Goal: Complete application form

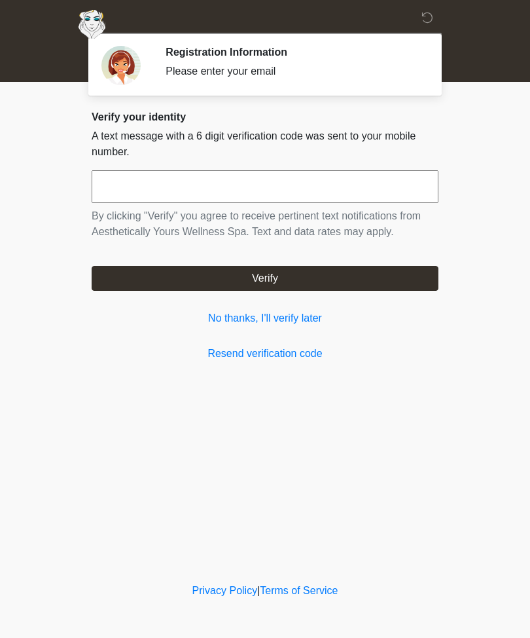
click at [401, 189] on input "text" at bounding box center [265, 186] width 347 height 33
type input "******"
click at [366, 279] on button "Verify" at bounding box center [265, 278] width 347 height 25
click at [291, 323] on link "No thanks, I'll verify later" at bounding box center [265, 318] width 347 height 16
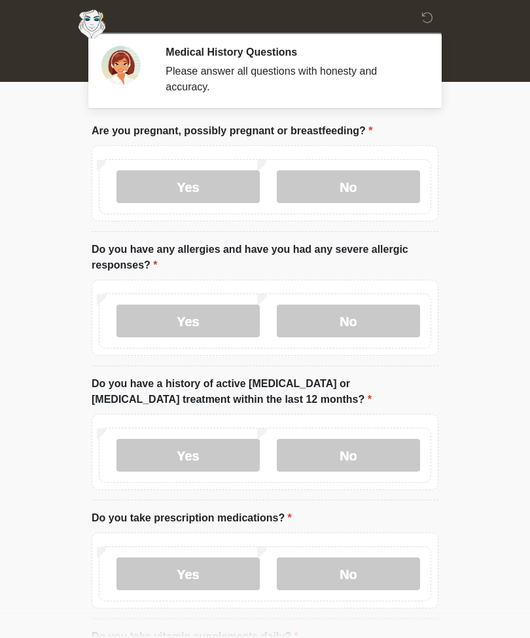
click at [393, 197] on label "No" at bounding box center [348, 186] width 143 height 33
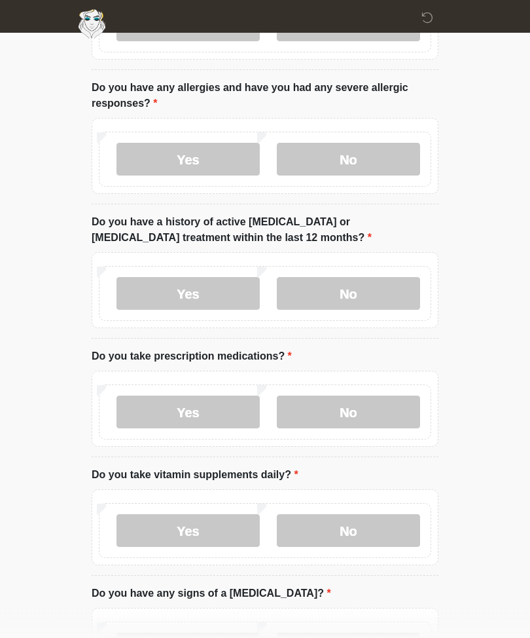
scroll to position [162, 0]
click at [386, 156] on label "No" at bounding box center [348, 159] width 143 height 33
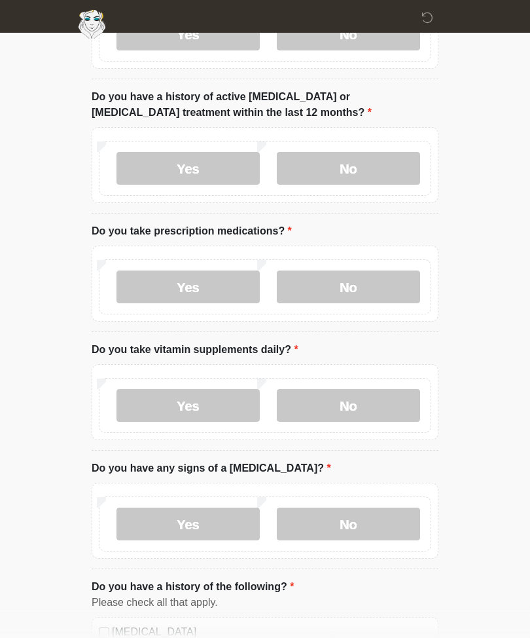
click at [393, 175] on label "No" at bounding box center [348, 168] width 143 height 33
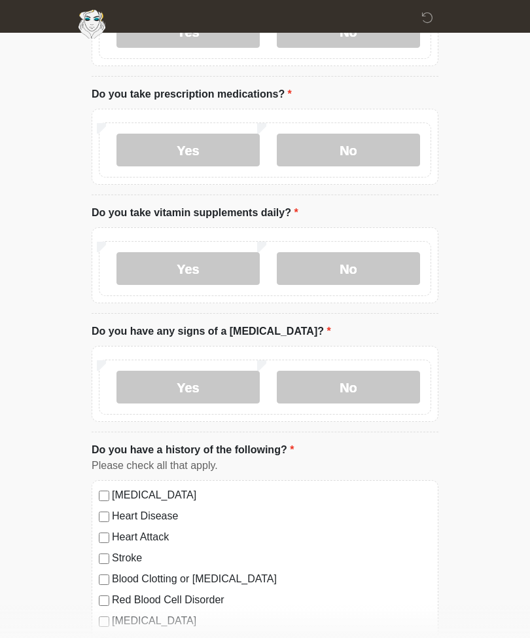
scroll to position [425, 0]
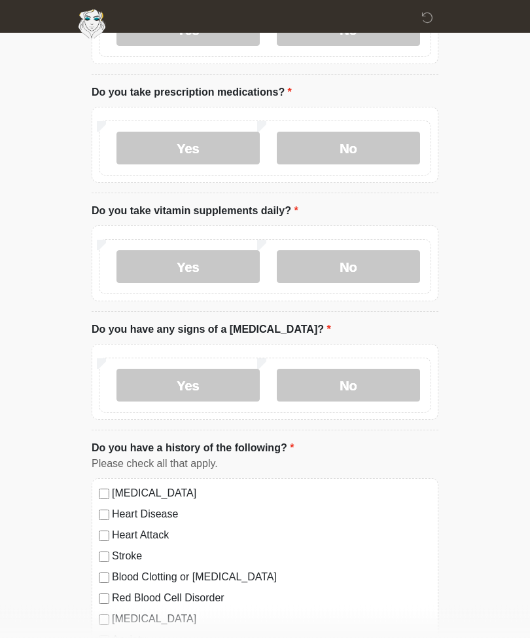
click at [223, 154] on label "Yes" at bounding box center [188, 148] width 143 height 33
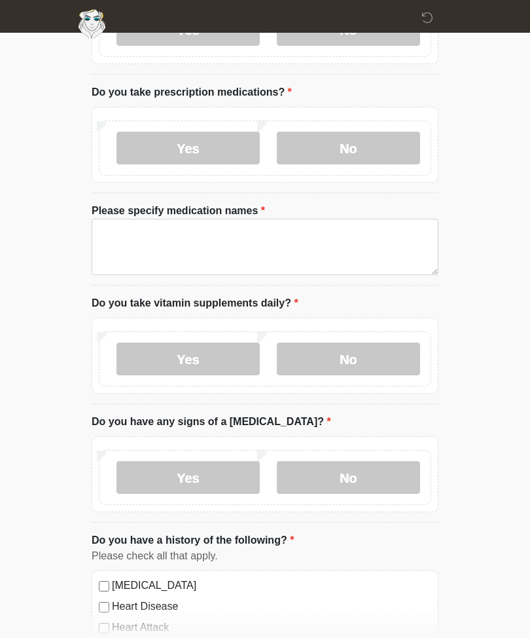
scroll to position [426, 0]
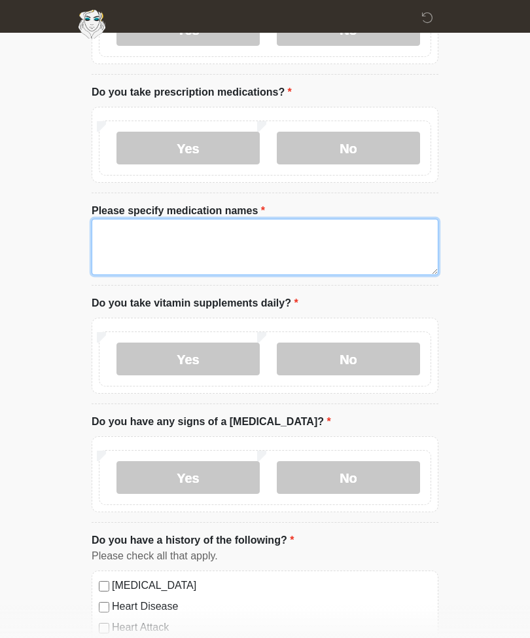
click at [331, 245] on textarea "Please specify medication names" at bounding box center [265, 247] width 347 height 56
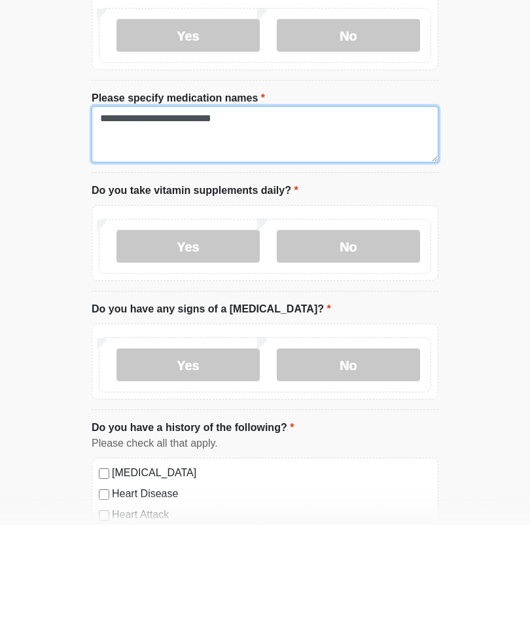
type textarea "**********"
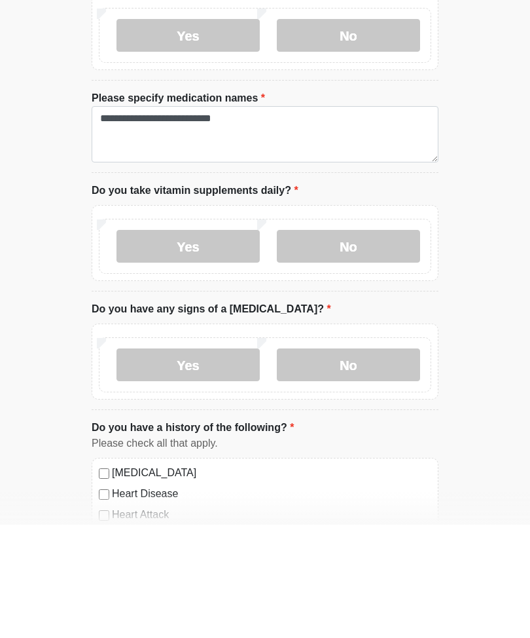
click at [369, 343] on label "No" at bounding box center [348, 359] width 143 height 33
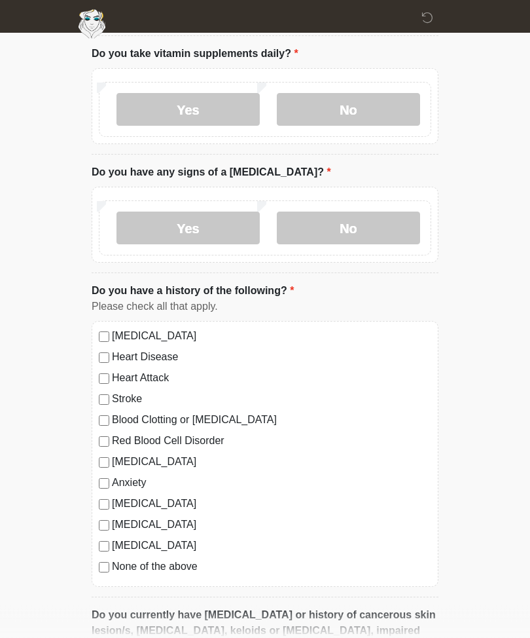
scroll to position [676, 0]
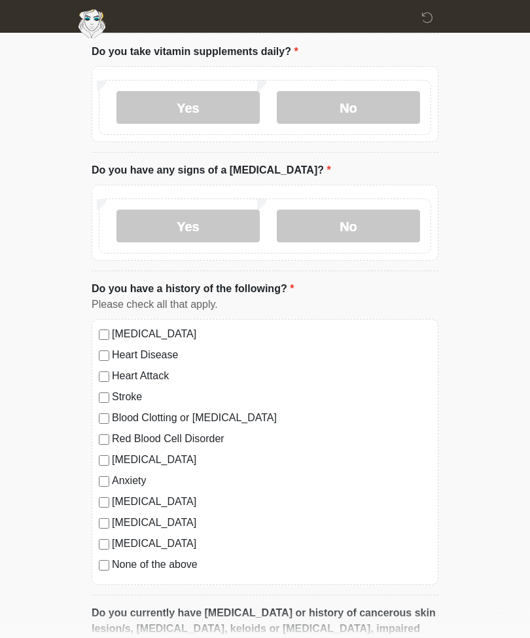
click at [382, 227] on label "No" at bounding box center [348, 226] width 143 height 33
click at [191, 335] on label "[MEDICAL_DATA]" at bounding box center [271, 334] width 319 height 16
click at [165, 353] on label "Heart Disease" at bounding box center [271, 355] width 319 height 16
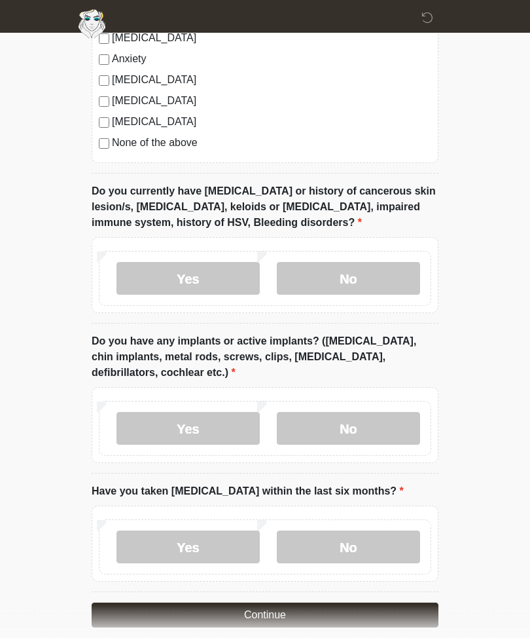
scroll to position [1112, 0]
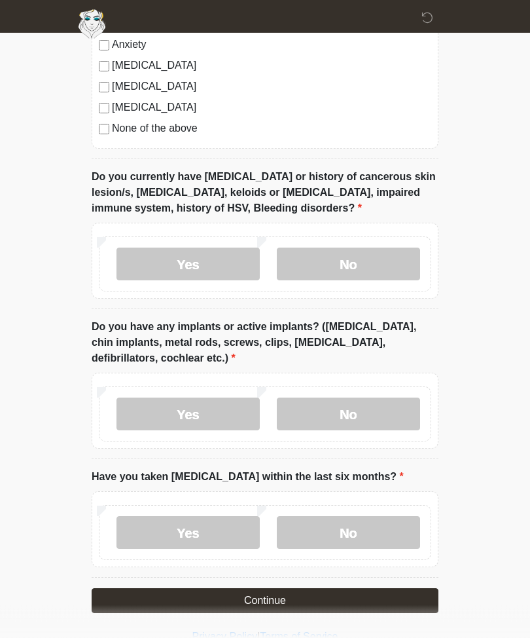
click at [368, 267] on label "No" at bounding box center [348, 264] width 143 height 33
click at [371, 414] on label "No" at bounding box center [348, 414] width 143 height 33
click at [216, 406] on label "Yes" at bounding box center [188, 414] width 143 height 33
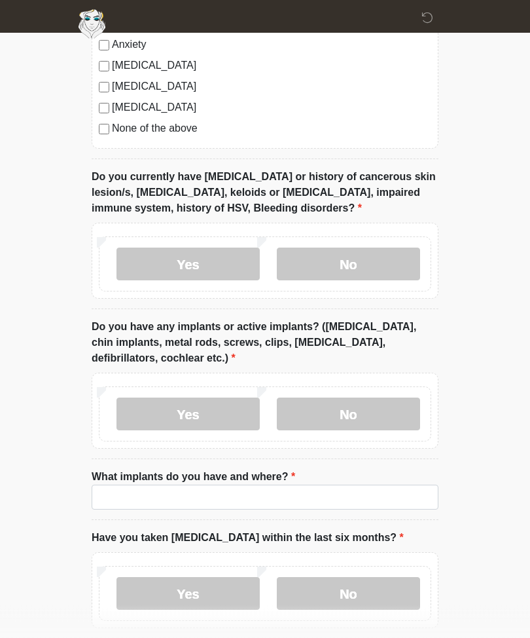
scroll to position [1113, 0]
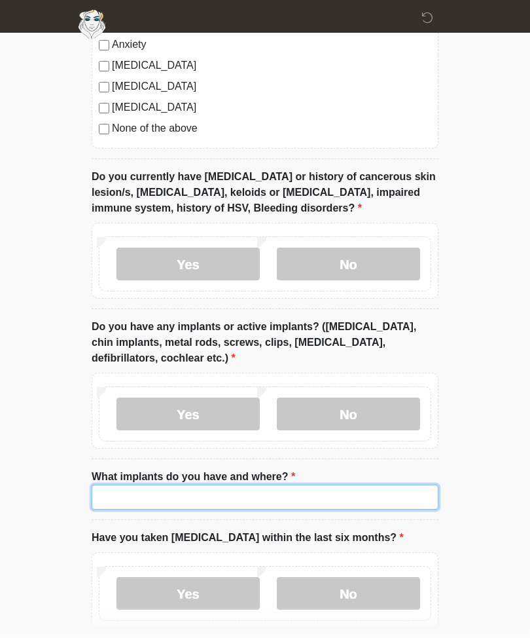
click at [340, 497] on input "What implants do you have and where?" at bounding box center [265, 496] width 347 height 25
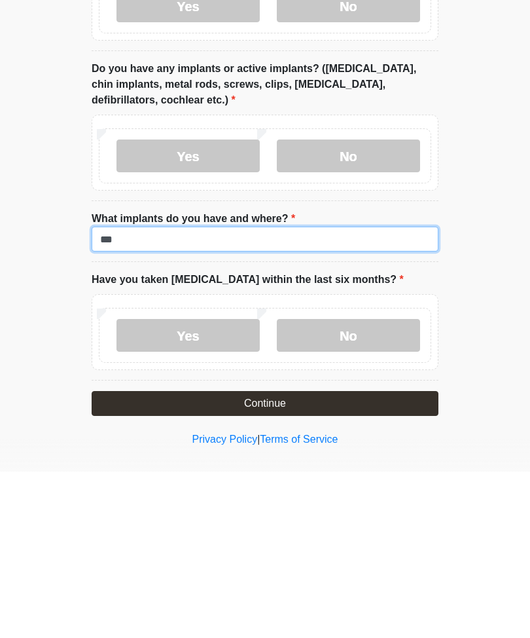
type input "***"
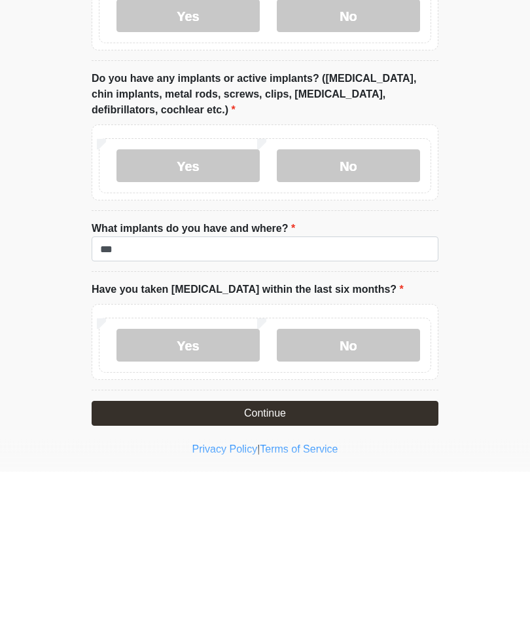
scroll to position [1216, 0]
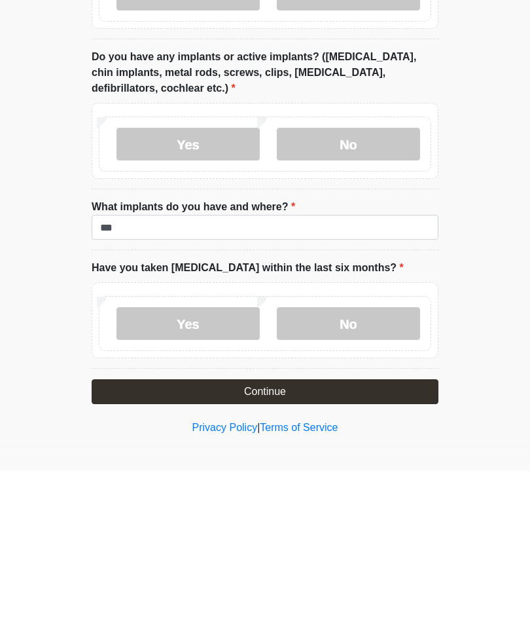
type textarea "**********"
click at [389, 382] on input "***" at bounding box center [265, 394] width 347 height 25
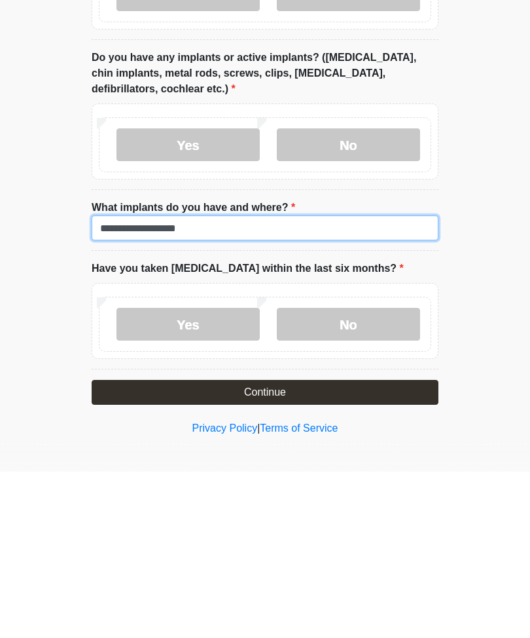
click at [151, 382] on input "**********" at bounding box center [265, 394] width 347 height 25
click at [348, 382] on input "**********" at bounding box center [265, 394] width 347 height 25
type input "**********"
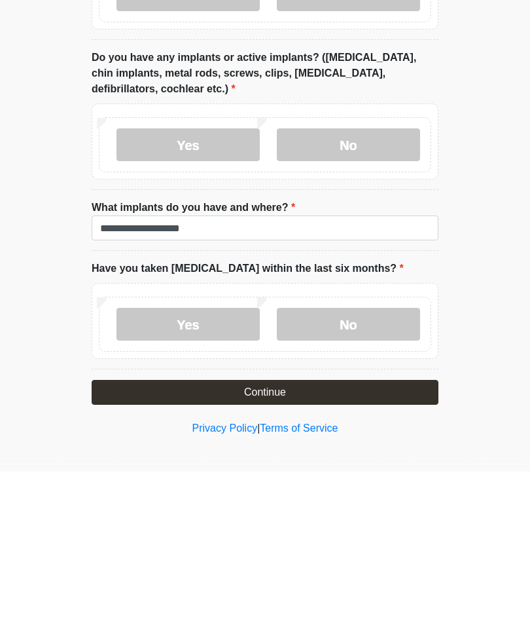
click at [363, 474] on label "No" at bounding box center [348, 490] width 143 height 33
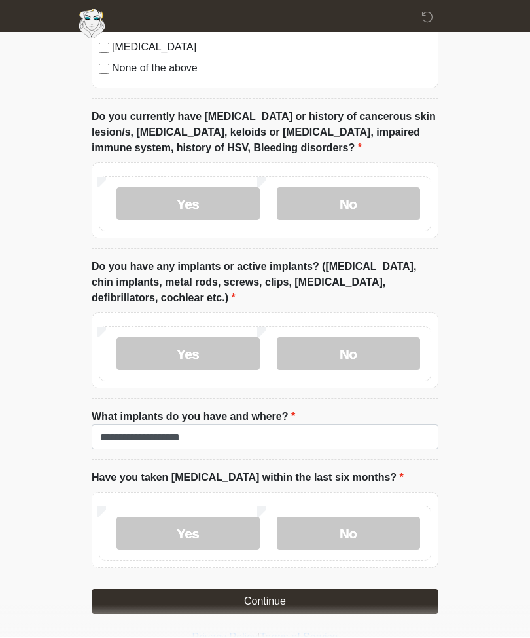
click at [340, 592] on button "Continue" at bounding box center [265, 601] width 347 height 25
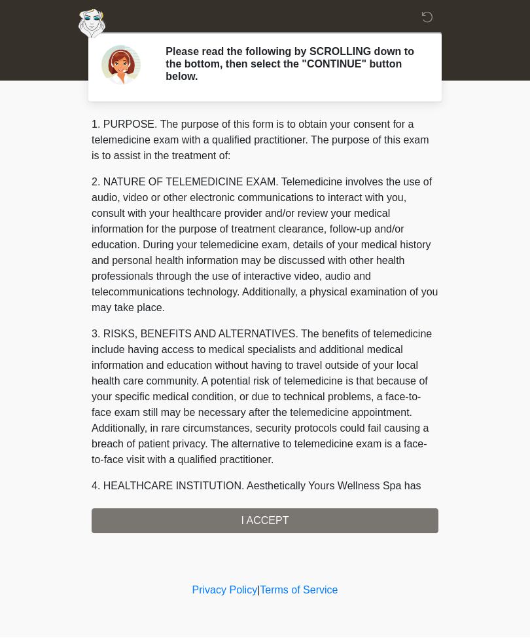
scroll to position [0, 0]
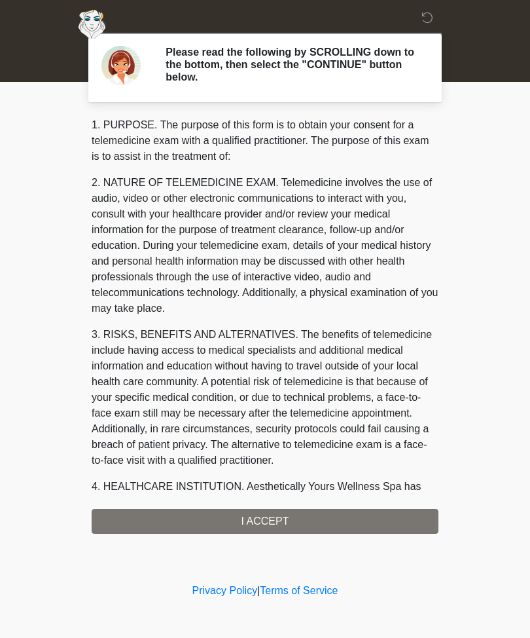
click at [429, 20] on icon at bounding box center [428, 18] width 12 height 12
click at [424, 24] on icon at bounding box center [428, 18] width 12 height 12
click at [423, 22] on icon at bounding box center [428, 18] width 12 height 12
click at [428, 21] on icon at bounding box center [428, 18] width 12 height 12
click at [429, 24] on icon at bounding box center [428, 18] width 12 height 12
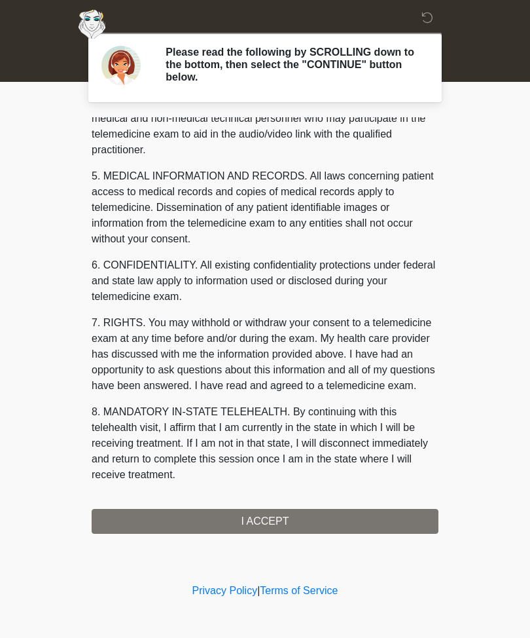
click at [319, 518] on div "1. PURPOSE. The purpose of this form is to obtain your consent for a telemedici…" at bounding box center [265, 325] width 347 height 416
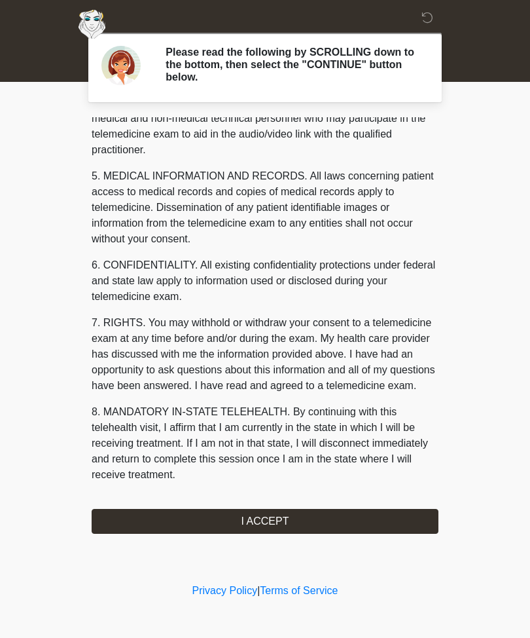
click at [326, 501] on div "1. PURPOSE. The purpose of this form is to obtain your consent for a telemedici…" at bounding box center [265, 325] width 347 height 416
click at [325, 526] on button "I ACCEPT" at bounding box center [265, 521] width 347 height 25
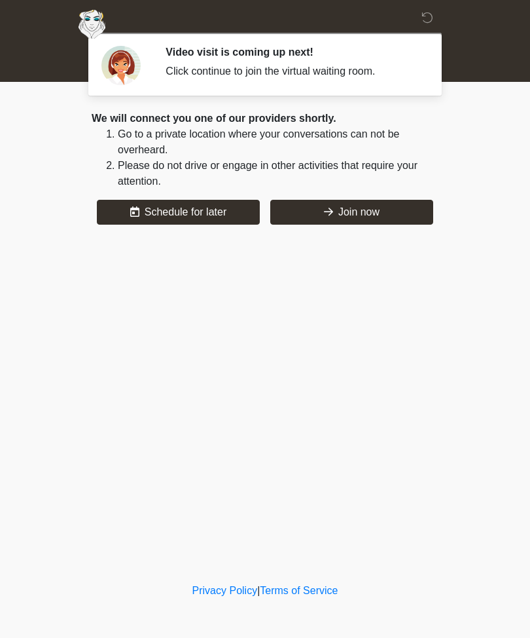
click at [375, 209] on button "Join now" at bounding box center [351, 212] width 163 height 25
